Goal: Transaction & Acquisition: Purchase product/service

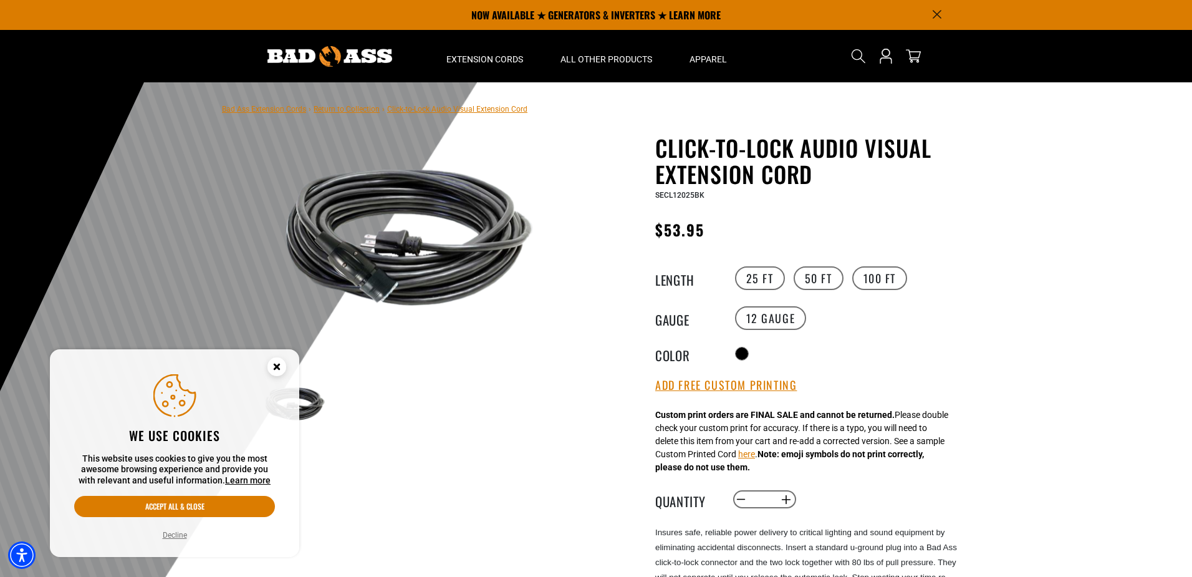
click at [279, 356] on icon "Close this option" at bounding box center [276, 368] width 37 height 37
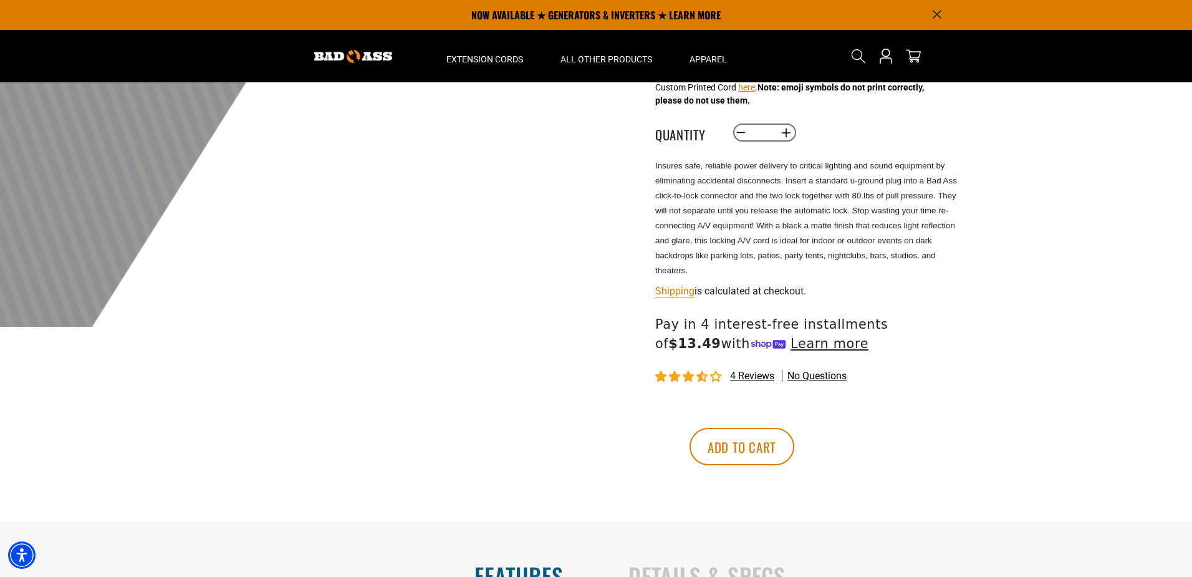
scroll to position [125, 0]
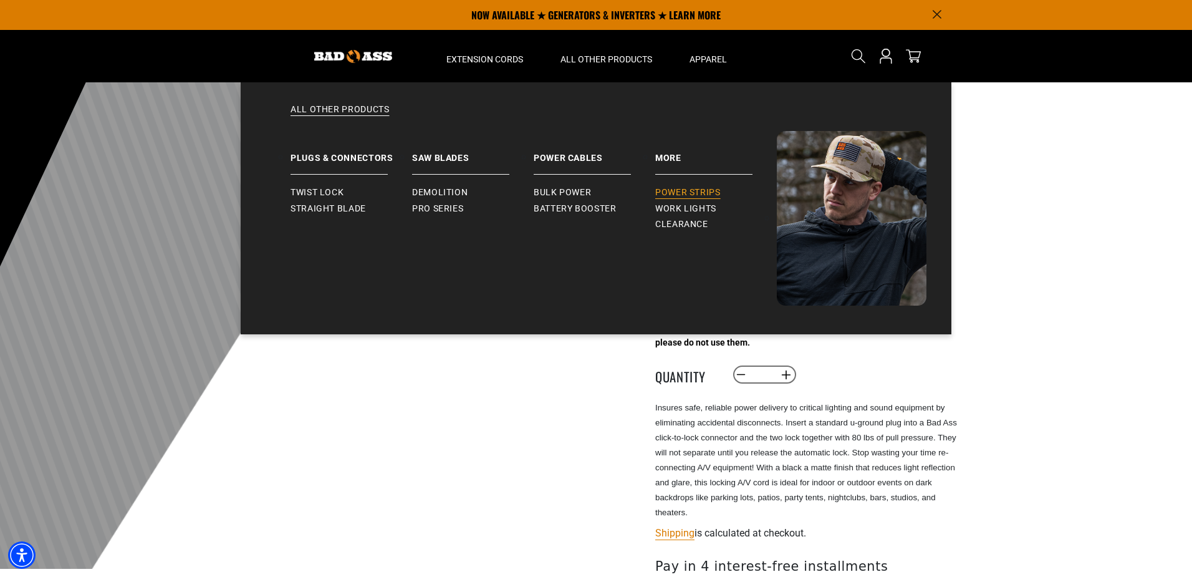
click at [696, 190] on span "Power Strips" at bounding box center [687, 192] width 65 height 11
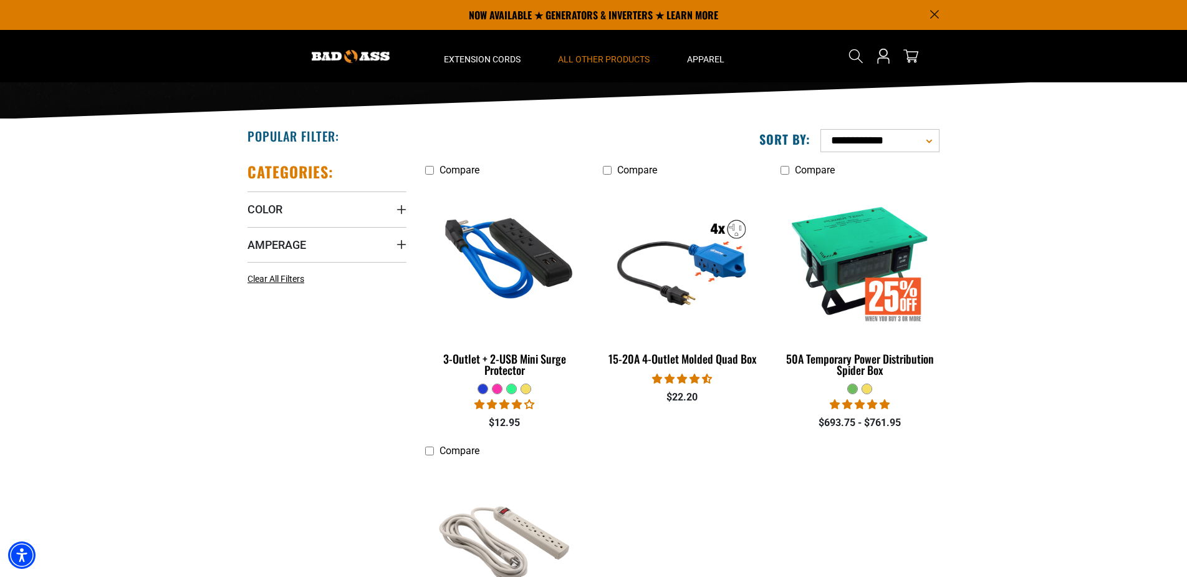
scroll to position [125, 0]
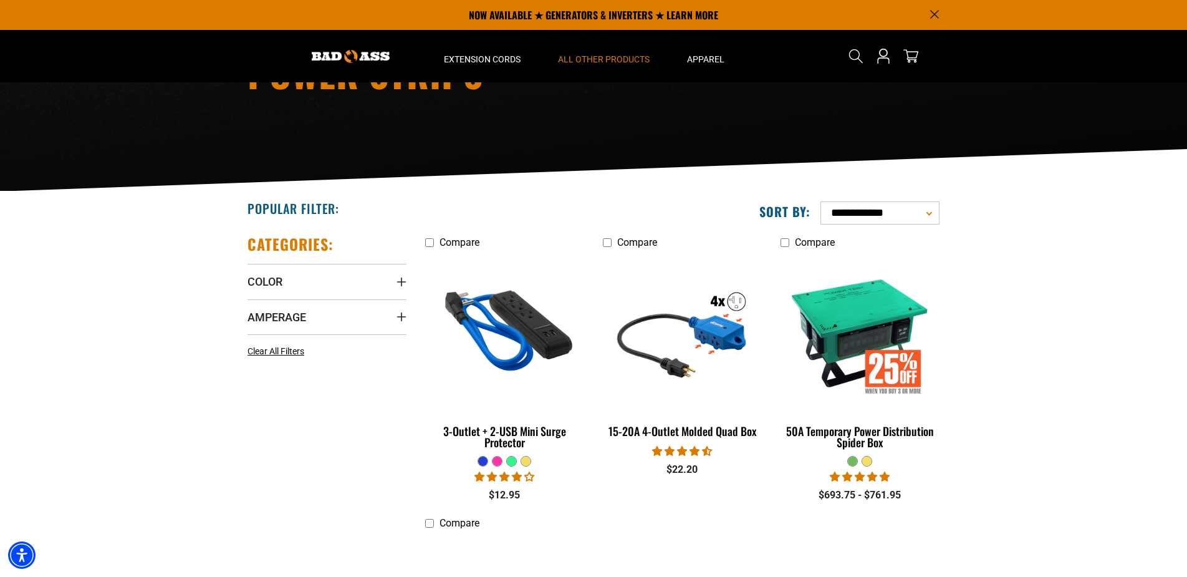
drag, startPoint x: 635, startPoint y: 182, endPoint x: 653, endPoint y: 186, distance: 18.5
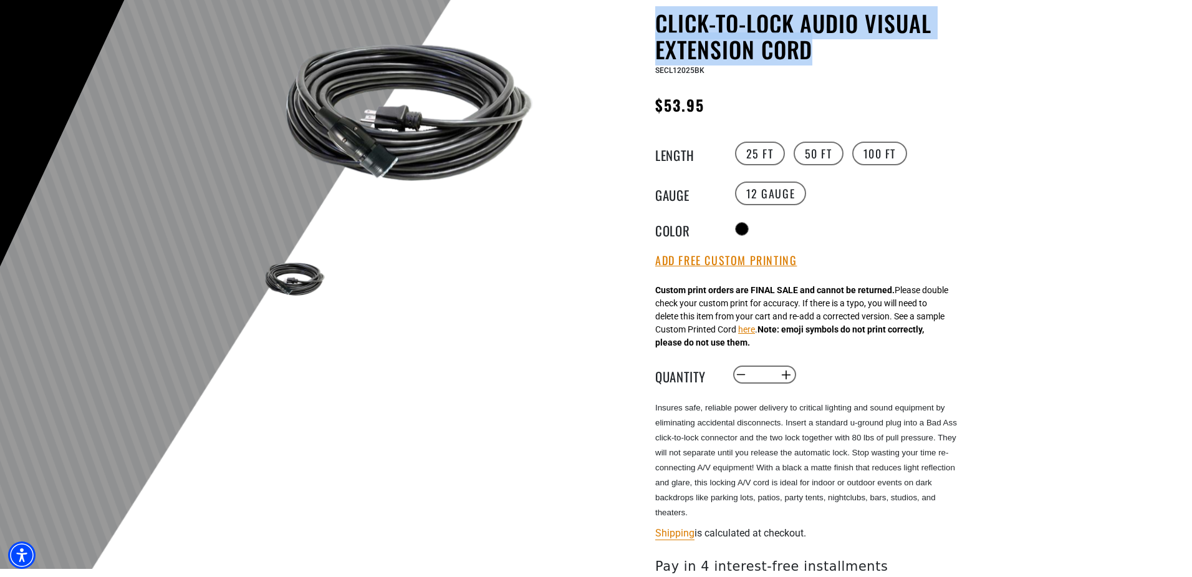
drag, startPoint x: 647, startPoint y: 22, endPoint x: 811, endPoint y: 57, distance: 167.6
click at [811, 57] on div "Click-to-Lock Audio Visual Extension Cord Click-to-Lock Audio Visual Extension …" at bounding box center [782, 386] width 355 height 753
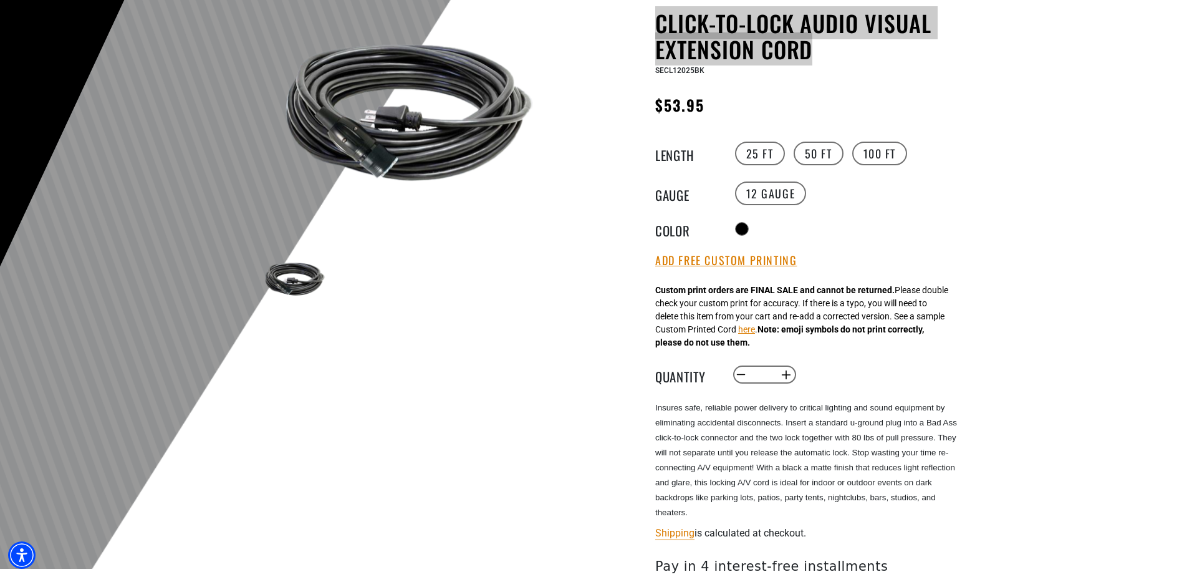
copy h1 "Click-to-Lock Audio Visual Extension Cord"
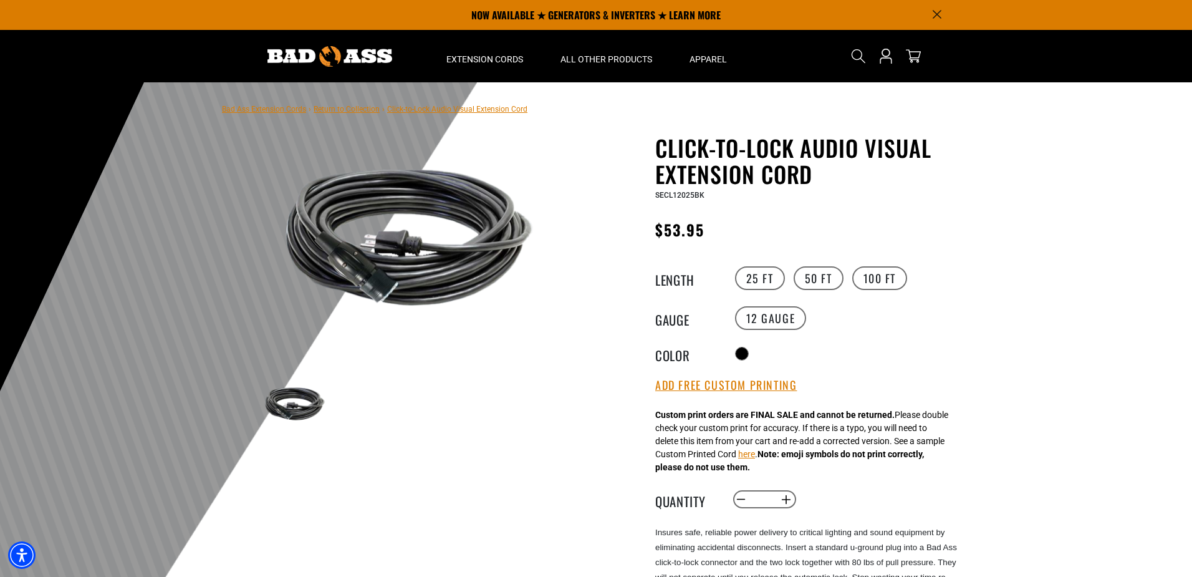
click at [1037, 274] on div at bounding box center [596, 387] width 1192 height 611
